Goal: Find specific page/section: Find specific page/section

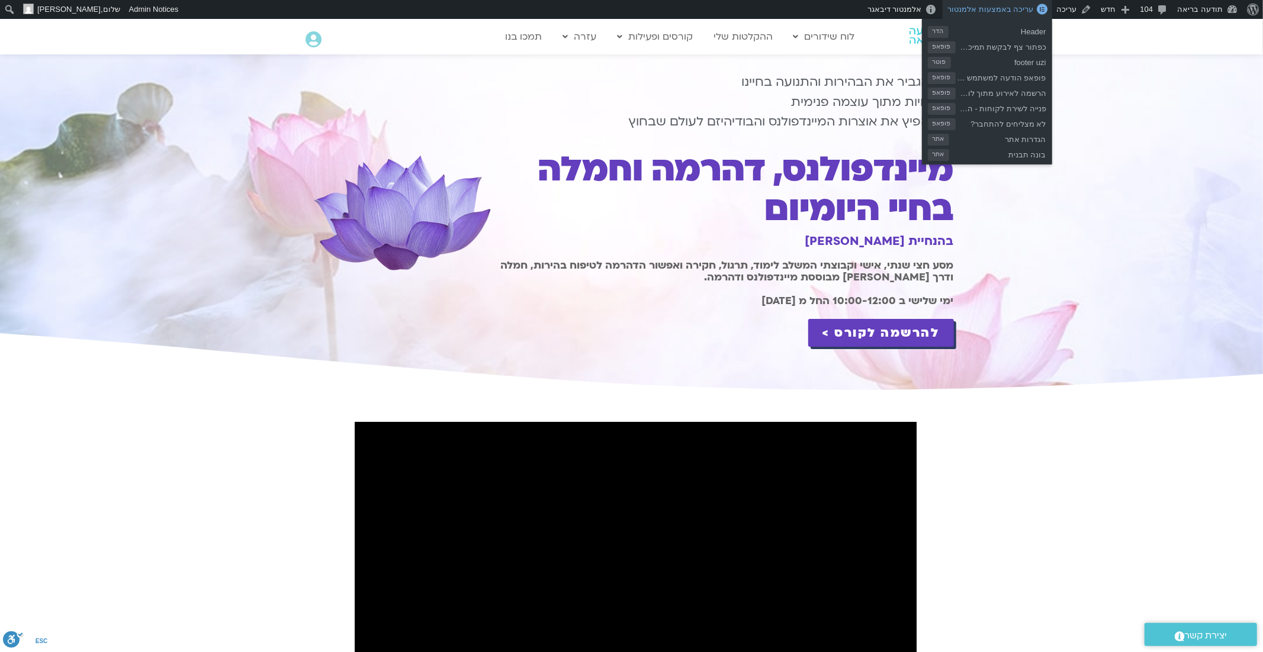
click at [1003, 12] on span "עריכה באמצעות אלמנטור" at bounding box center [990, 9] width 86 height 9
